Goal: Transaction & Acquisition: Purchase product/service

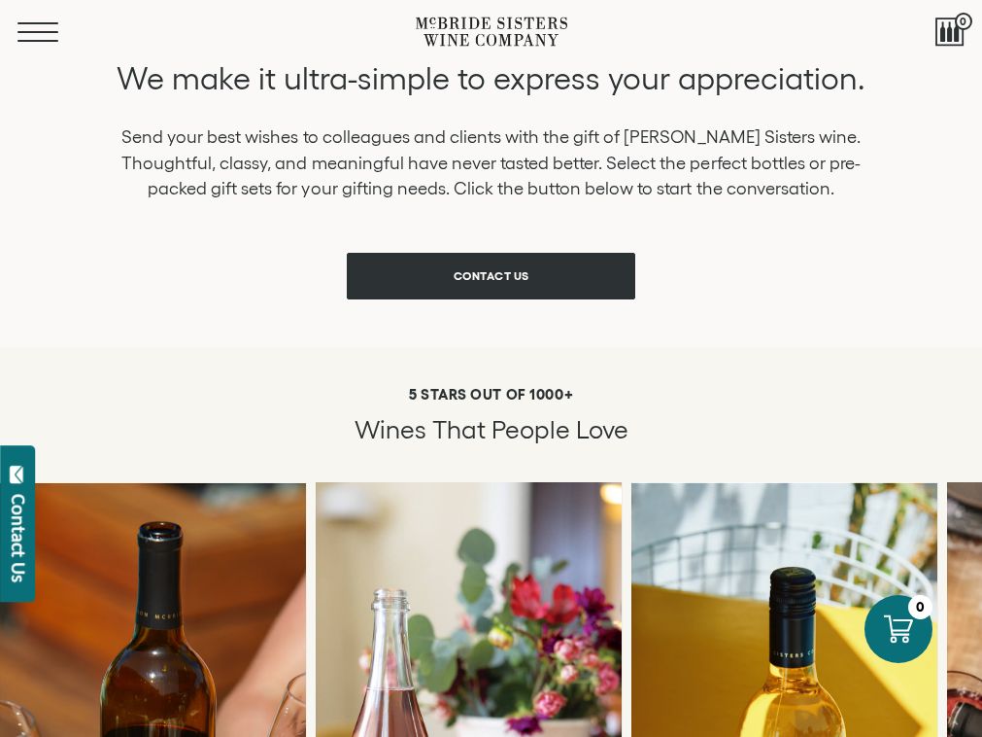
click at [37, 28] on button "Menu" at bounding box center [52, 31] width 70 height 19
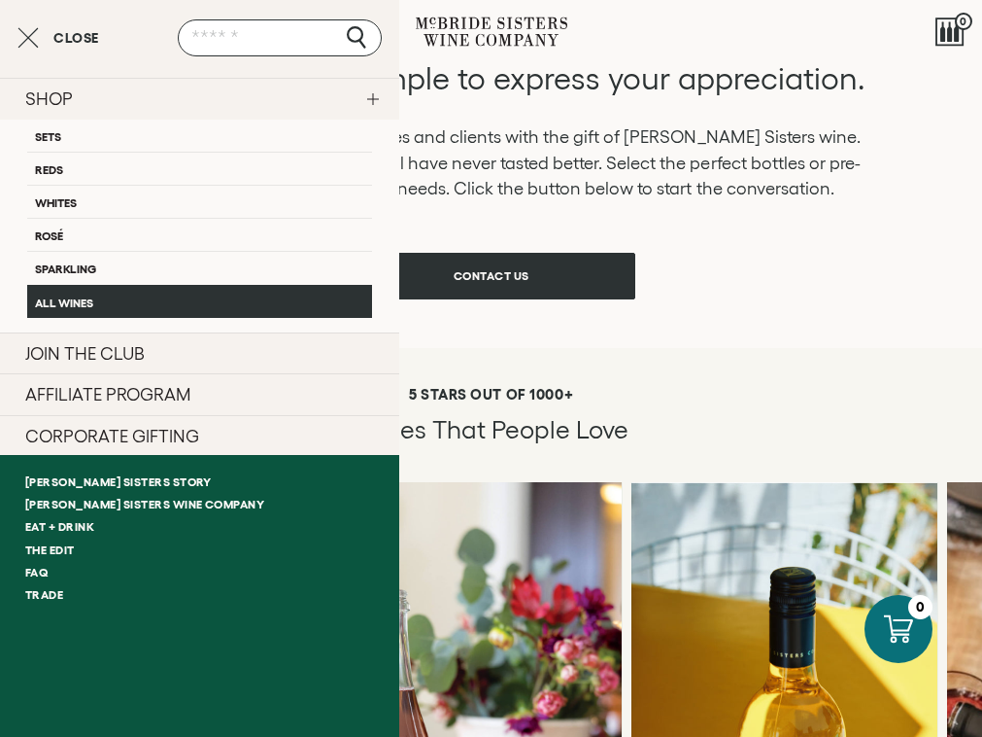
click at [90, 297] on link "All Wines" at bounding box center [199, 301] width 345 height 33
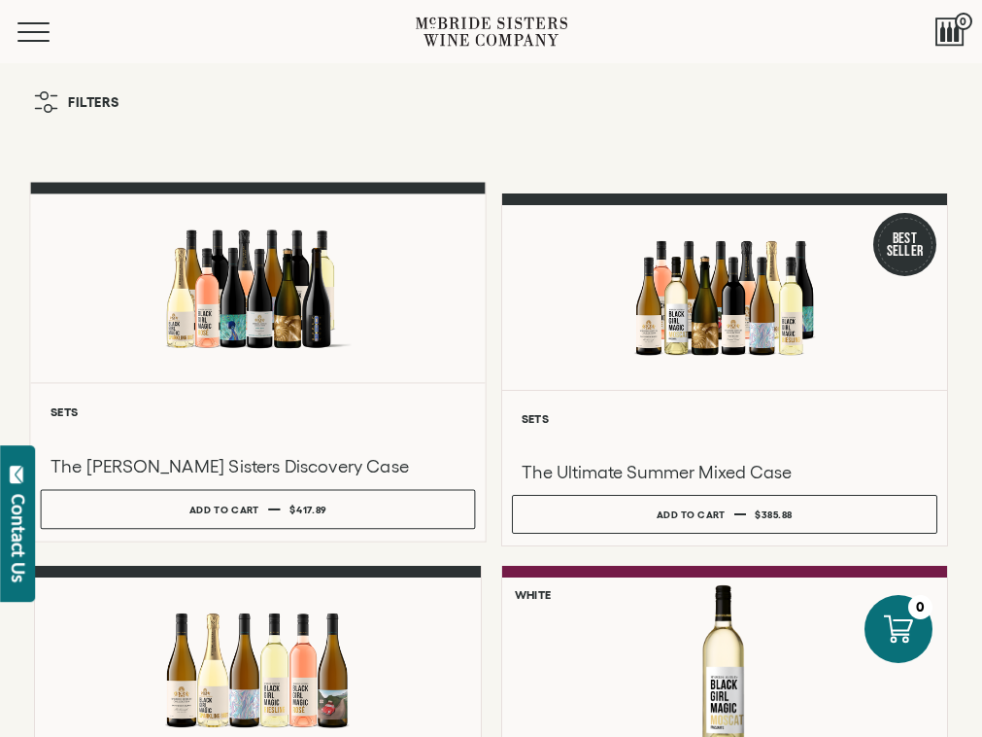
click at [315, 361] on div at bounding box center [257, 288] width 455 height 189
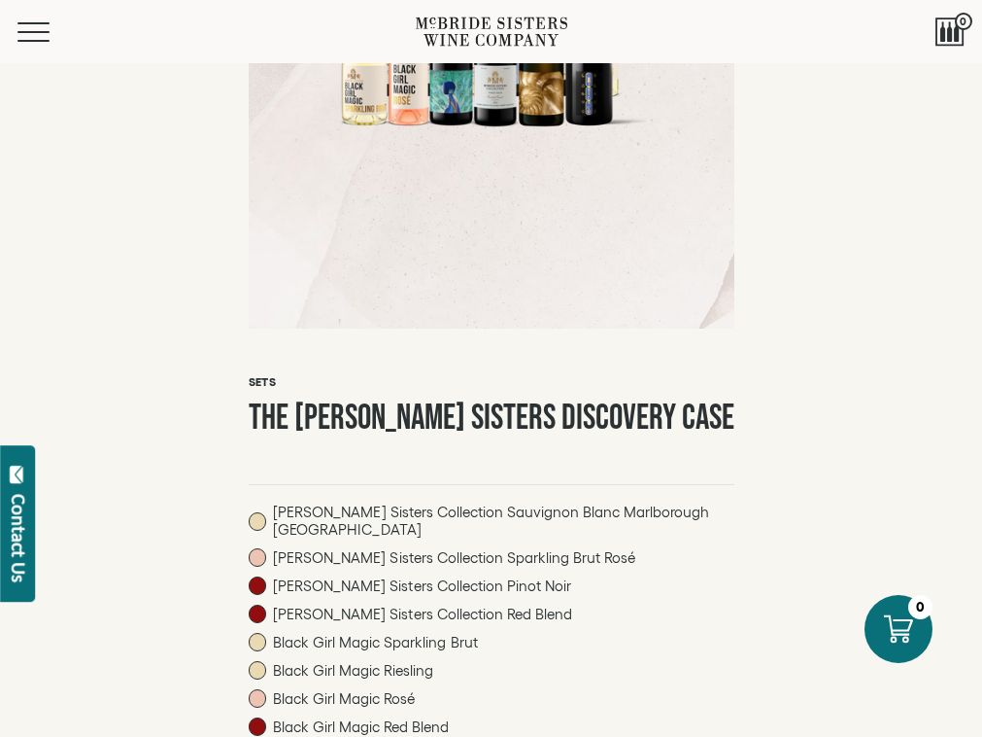
scroll to position [510, 0]
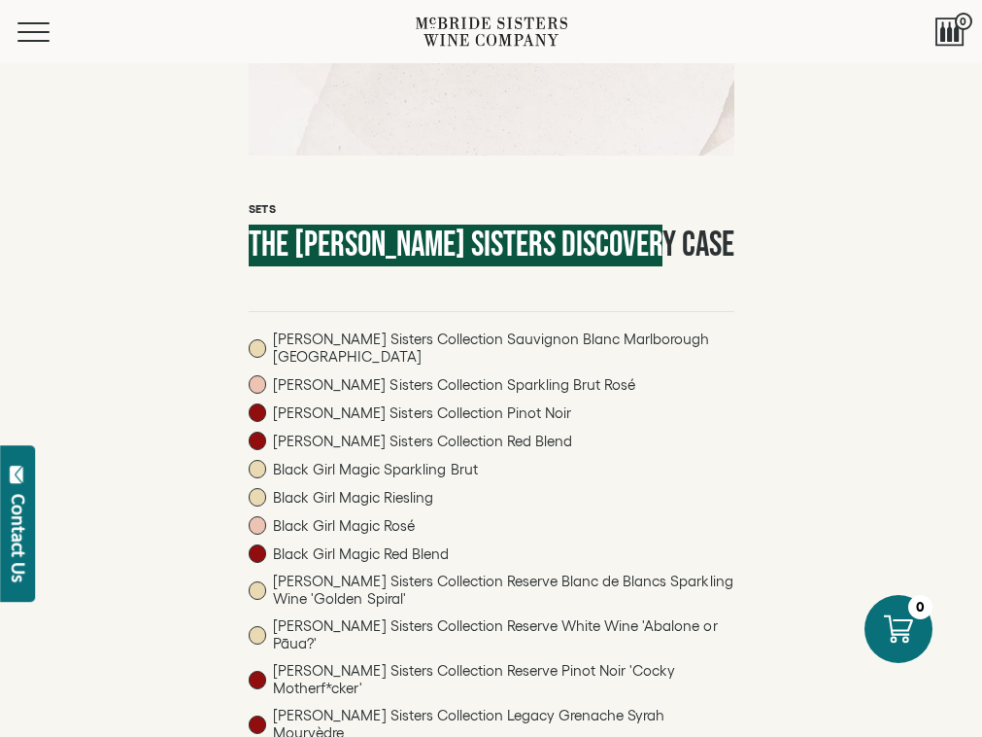
drag, startPoint x: 674, startPoint y: 240, endPoint x: 232, endPoint y: 240, distance: 442.1
copy h1 "The [PERSON_NAME] Sisters Discovery Case"
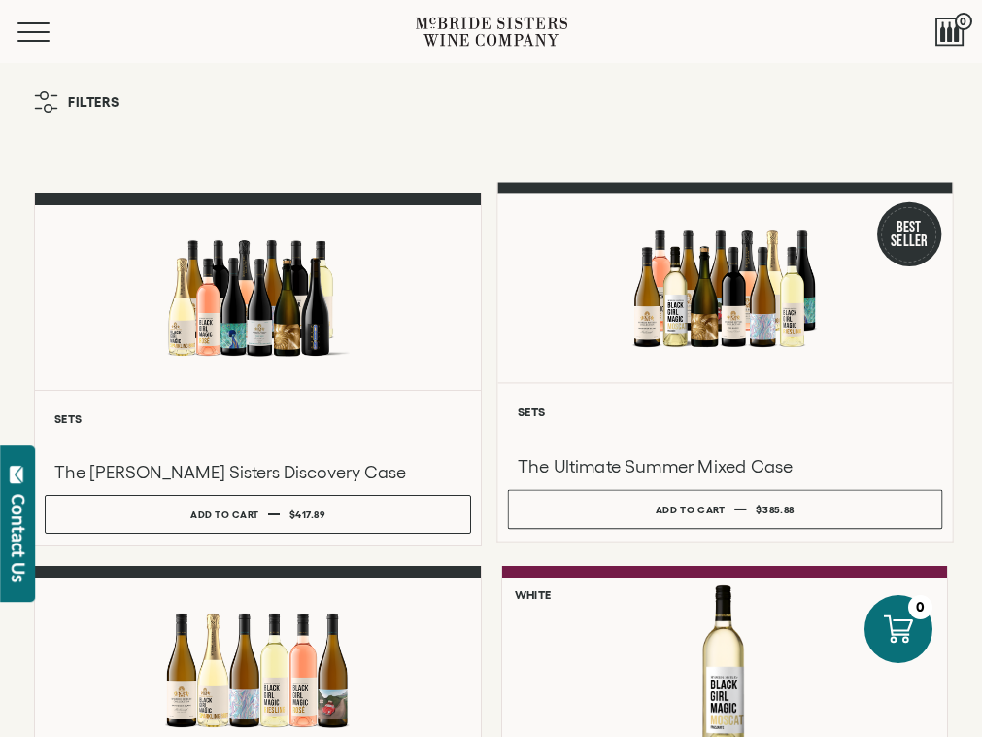
click at [600, 332] on div at bounding box center [724, 288] width 455 height 189
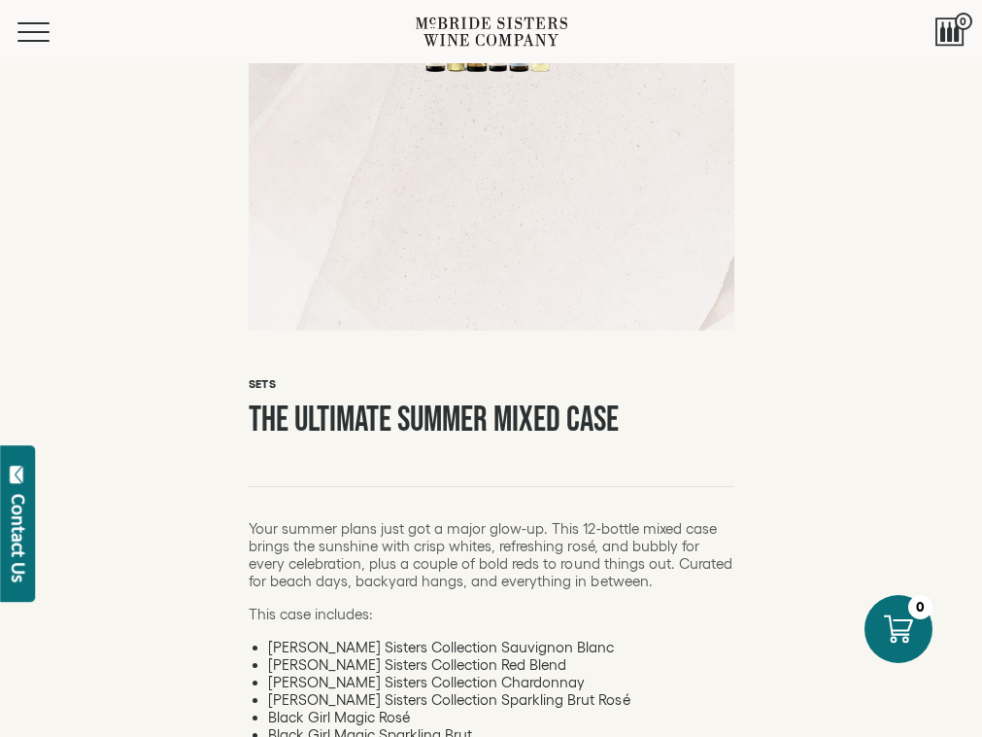
scroll to position [406, 0]
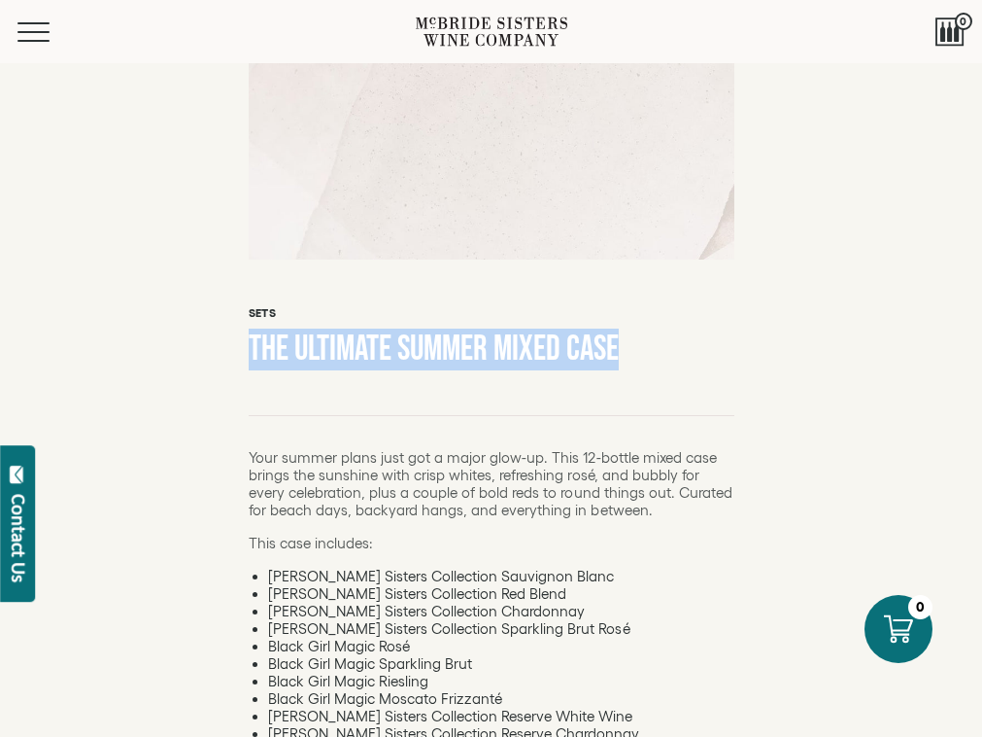
drag, startPoint x: 630, startPoint y: 345, endPoint x: 230, endPoint y: 345, distance: 399.4
copy h1 "The Ultimate Summer Mixed Case"
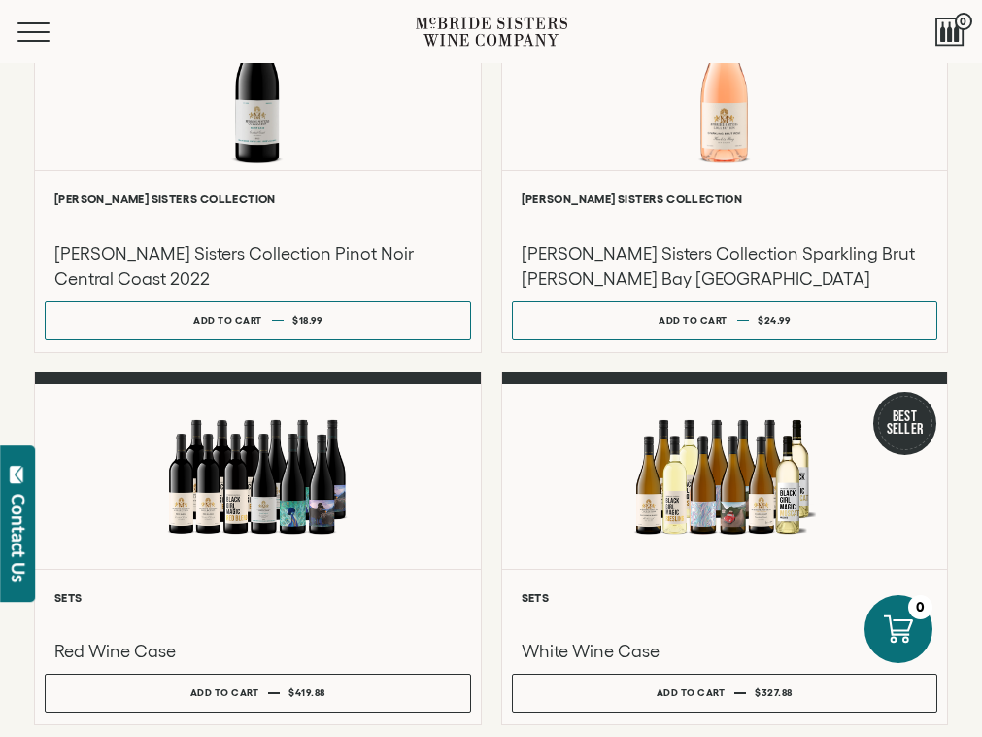
scroll to position [1125, 0]
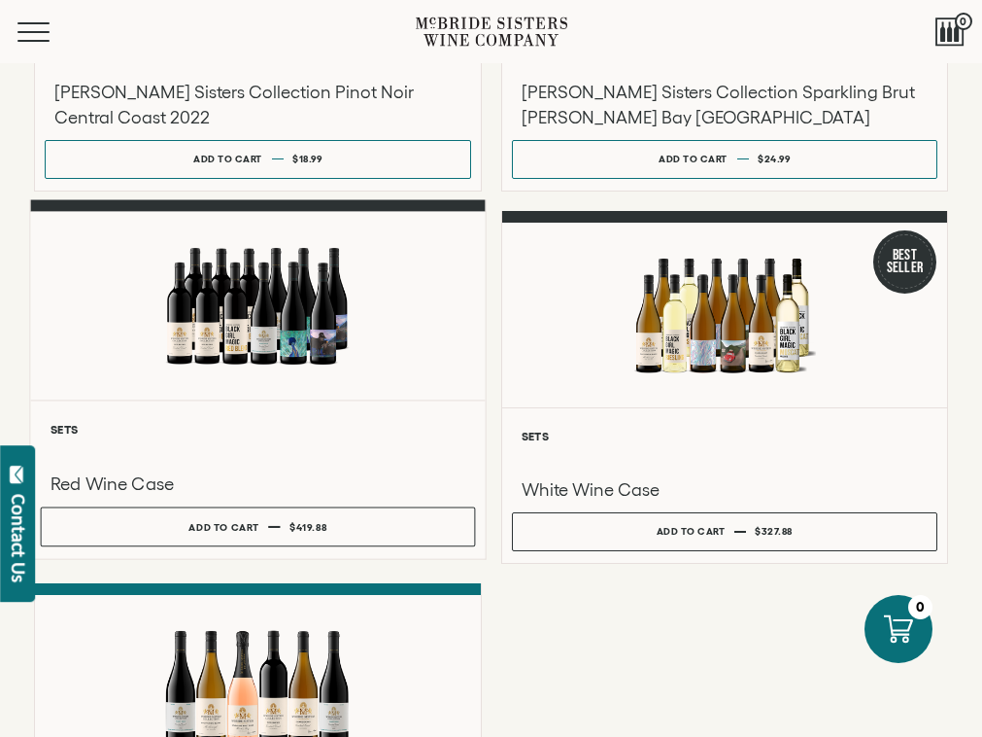
click at [302, 432] on h6 "Sets" at bounding box center [258, 428] width 415 height 13
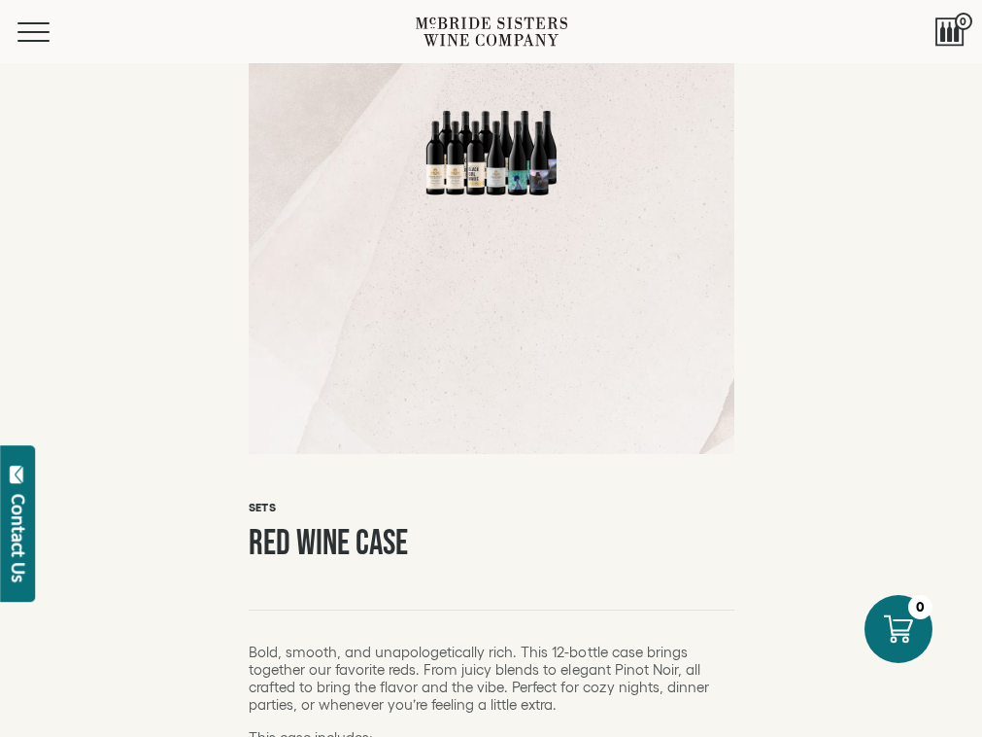
scroll to position [249, 0]
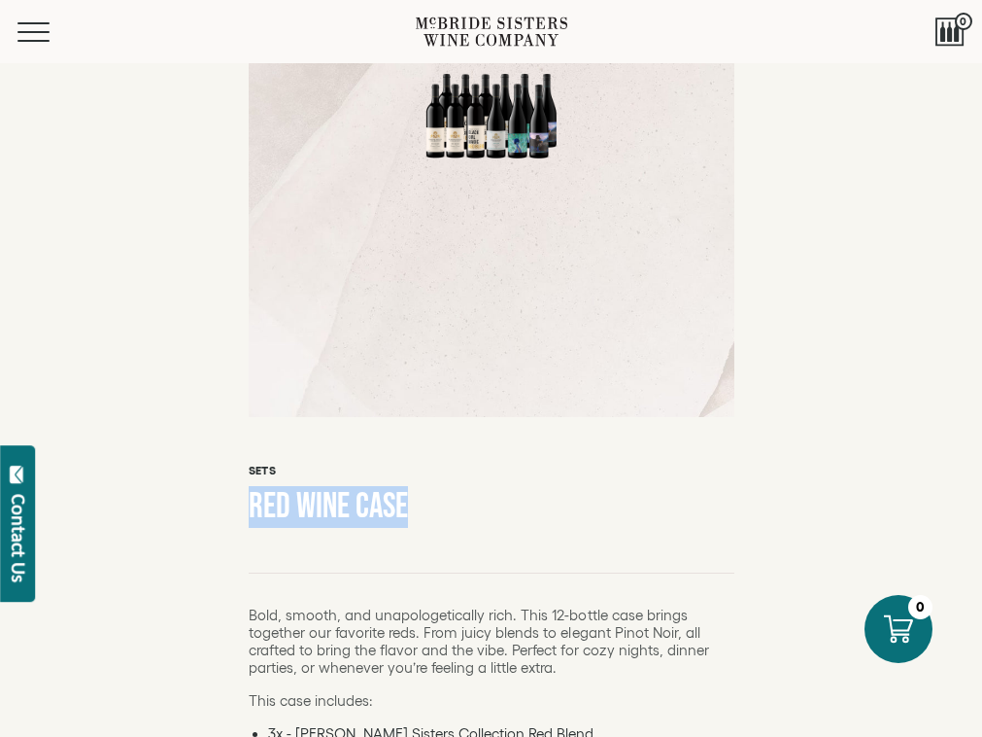
drag, startPoint x: 444, startPoint y: 499, endPoint x: 232, endPoint y: 500, distance: 211.8
copy h1 "Red Wine Case"
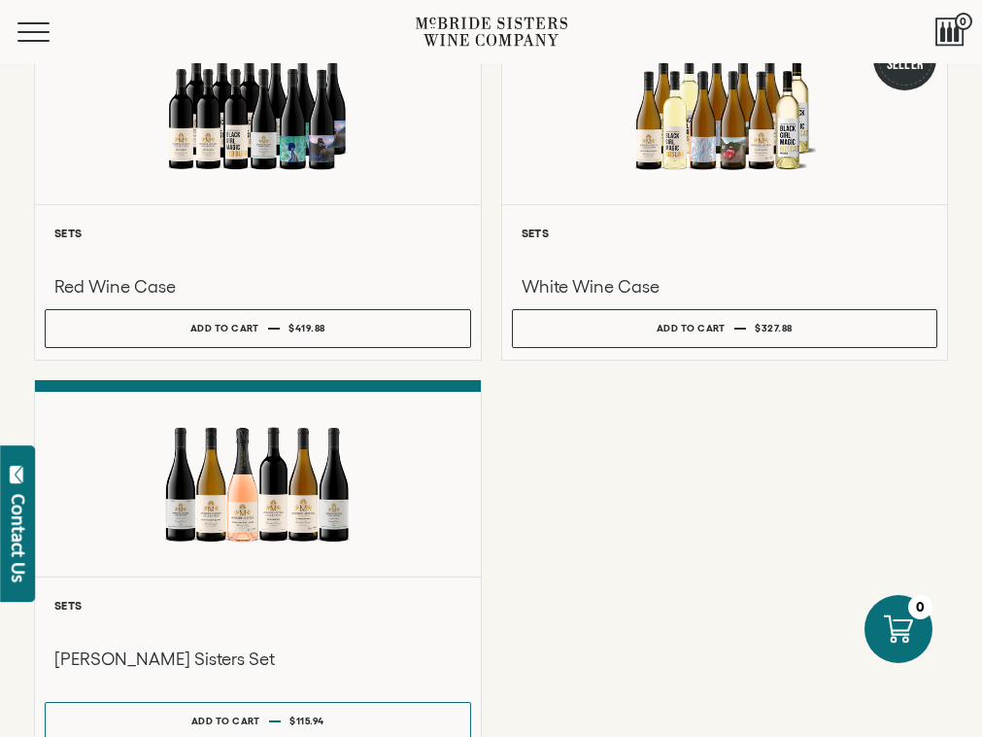
scroll to position [1314, 0]
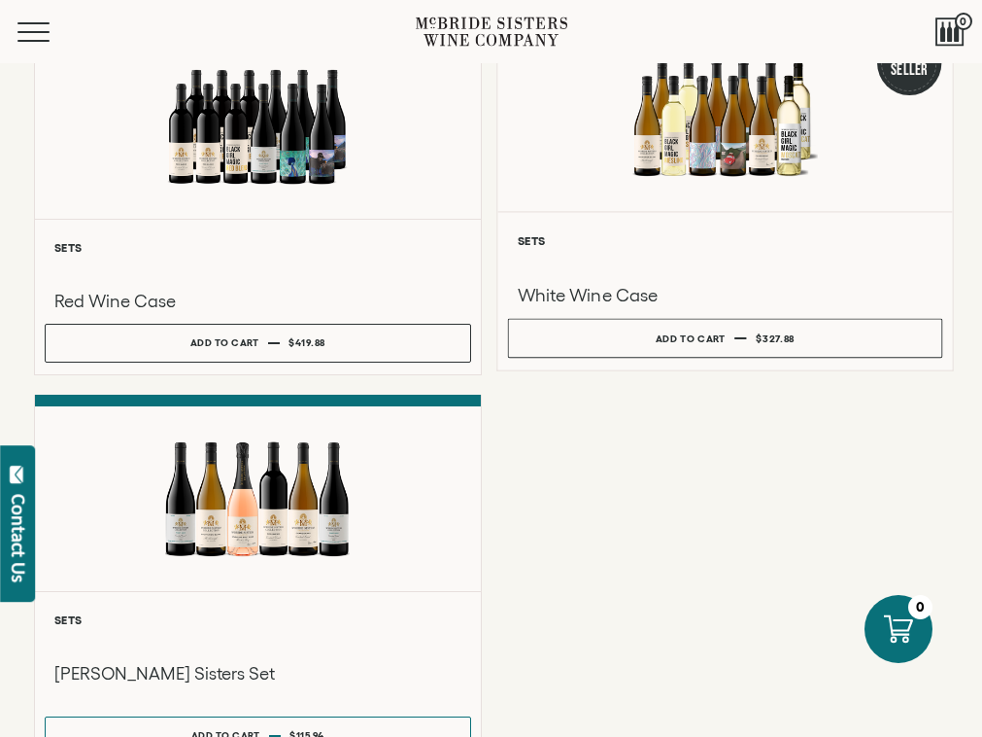
click at [692, 188] on div at bounding box center [724, 116] width 455 height 189
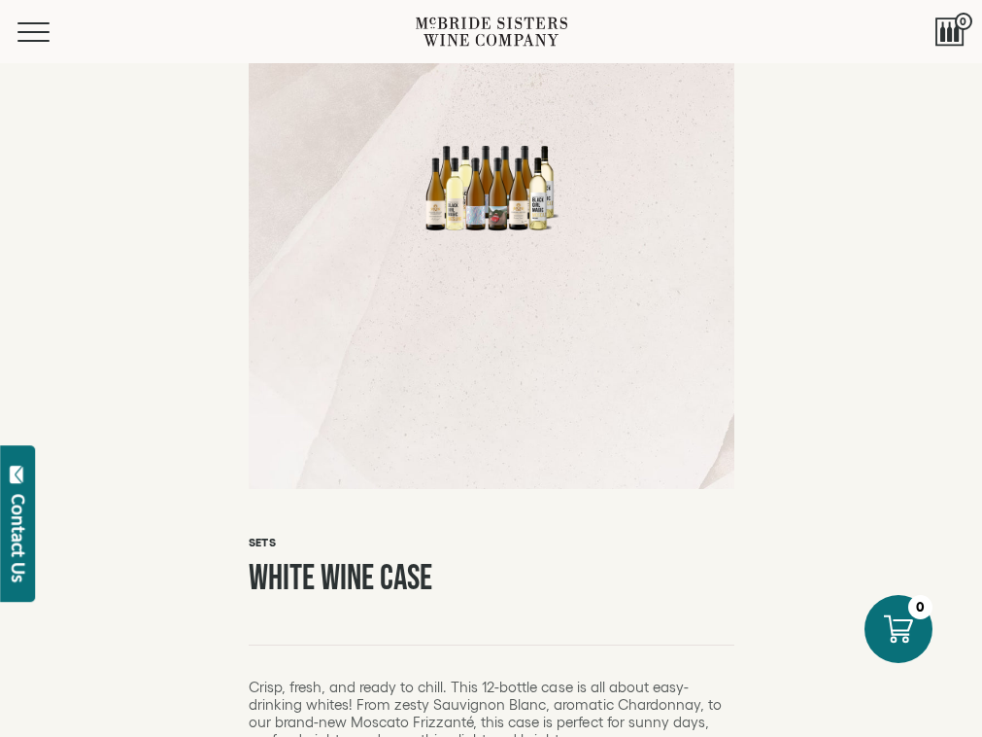
scroll to position [185, 0]
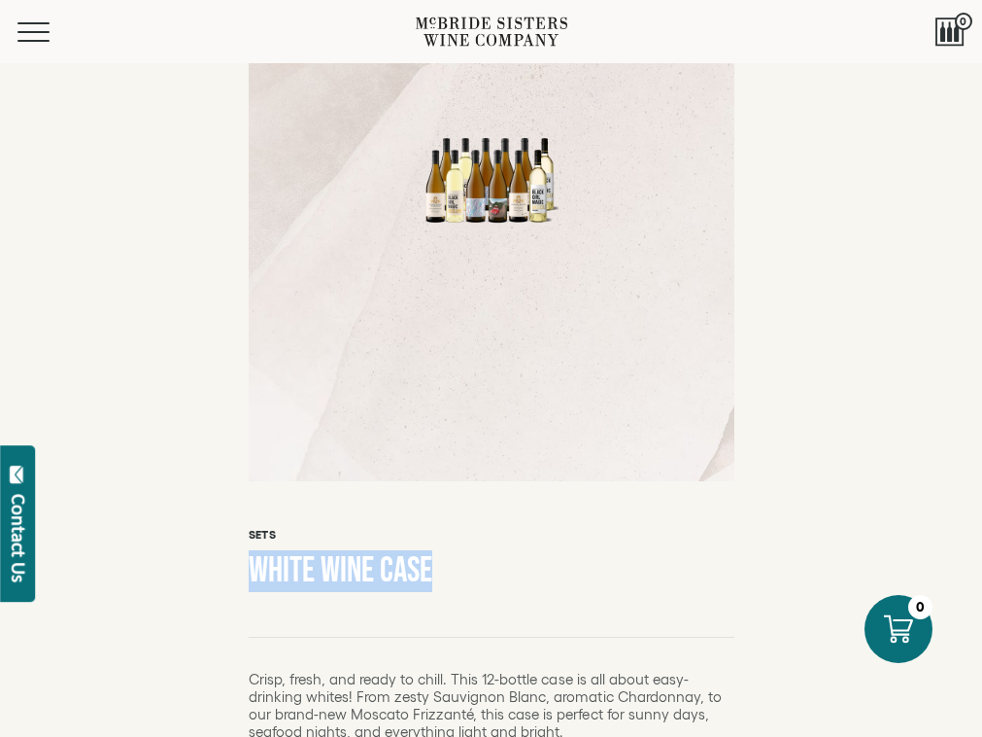
drag, startPoint x: 449, startPoint y: 566, endPoint x: 231, endPoint y: 570, distance: 217.7
copy h1 "White Wine Case"
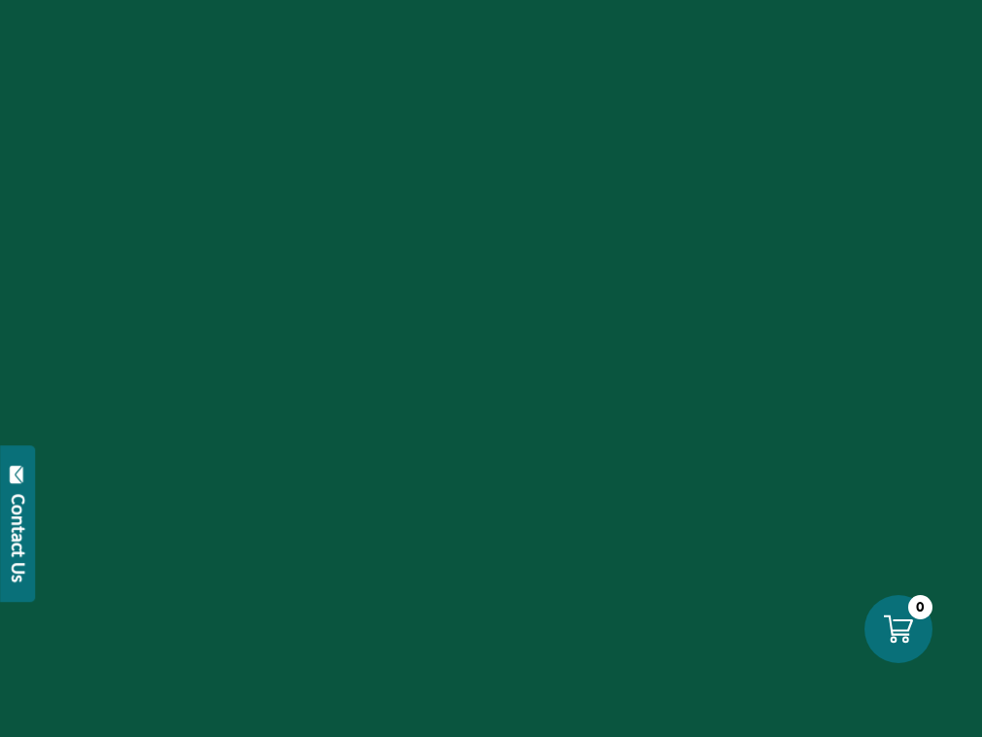
scroll to position [1314, 0]
